Goal: Find specific page/section: Find specific page/section

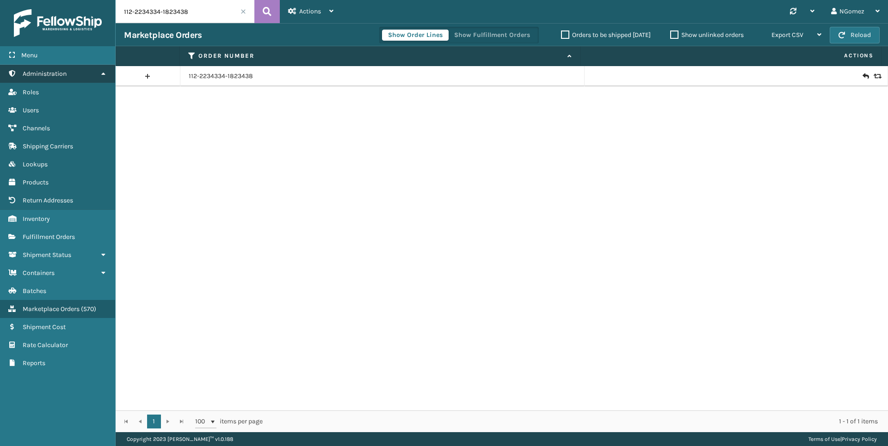
click at [98, 73] on link "Administration" at bounding box center [57, 74] width 115 height 18
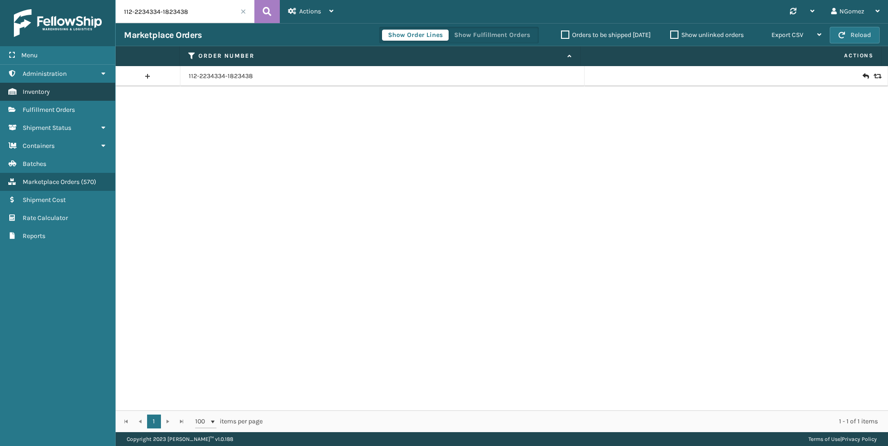
click at [76, 93] on link "Inventory" at bounding box center [57, 92] width 115 height 18
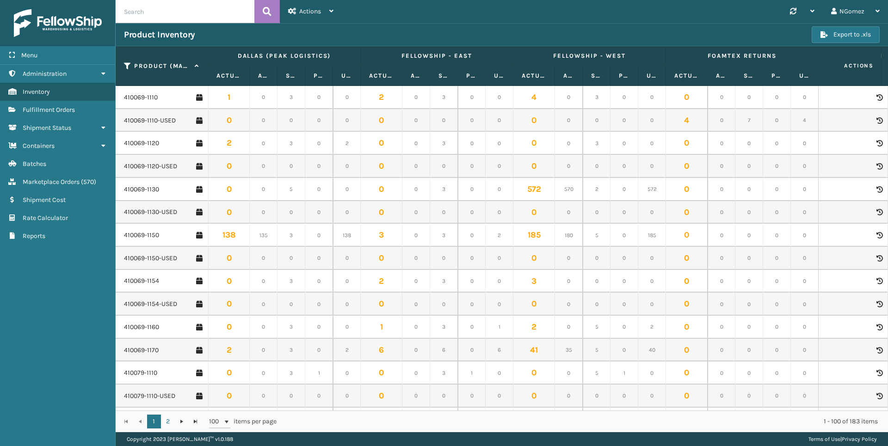
click at [166, 20] on input "text" at bounding box center [185, 11] width 139 height 23
type input "410079-1150"
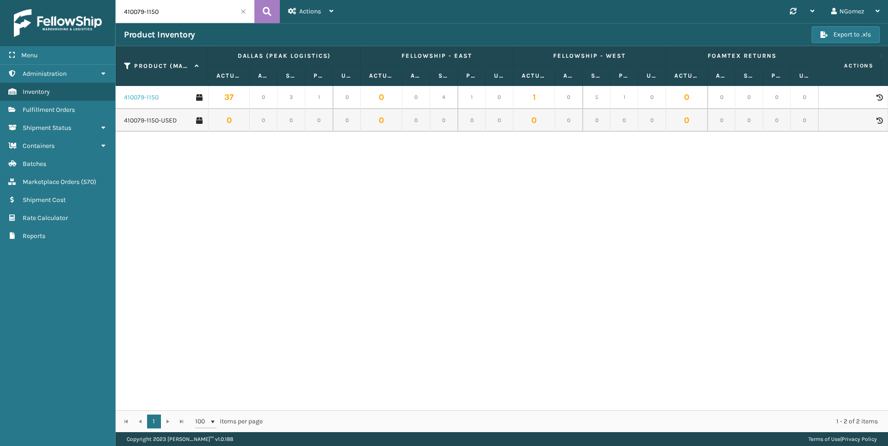
click at [135, 98] on link "410079-1150" at bounding box center [141, 97] width 35 height 9
